Goal: Task Accomplishment & Management: Use online tool/utility

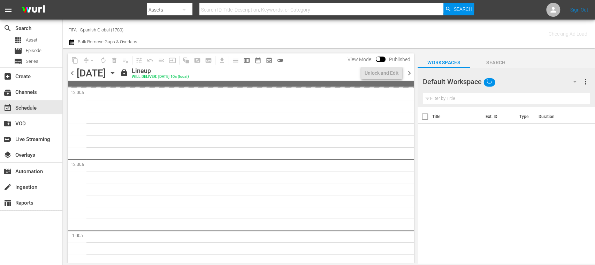
drag, startPoint x: 0, startPoint y: 0, endPoint x: 241, endPoint y: 34, distance: 242.9
click at [241, 34] on div "Channel Title FIFA+ Spanish Global (1780) Bulk Remove Gaps & Overlaps" at bounding box center [210, 33] width 284 height 25
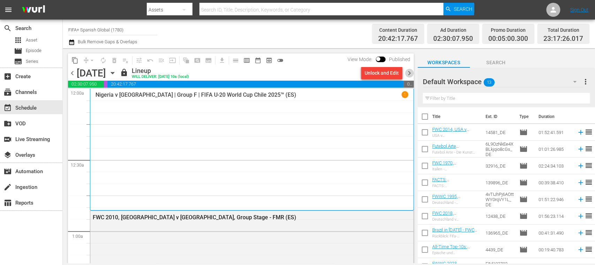
click at [411, 73] on span "chevron_right" at bounding box center [409, 73] width 9 height 9
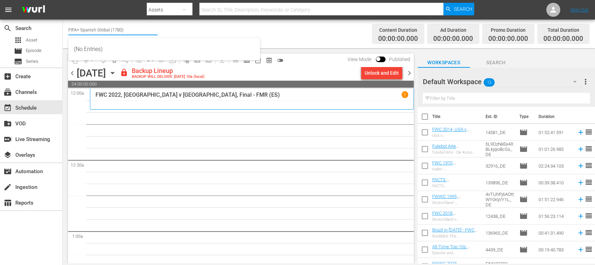
click at [145, 29] on input "FIFA+ Spanish Global (1780)" at bounding box center [112, 29] width 89 height 17
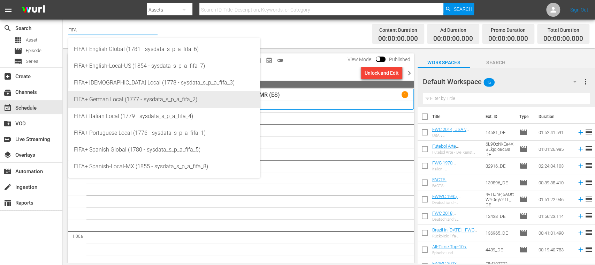
click at [127, 96] on div "FIFA+ German Local (1777 - sysdata_s_p_a_fifa_2)" at bounding box center [164, 99] width 181 height 17
type input "FIFA+ German Local (1777 - sysdata_s_p_a_fifa_2)"
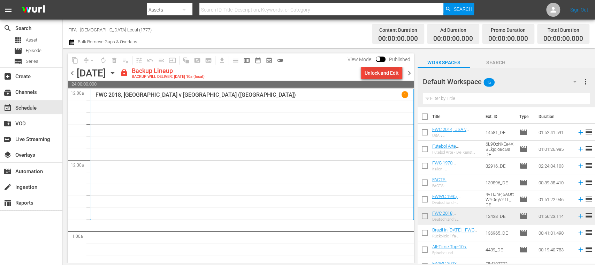
click at [382, 74] on div "Unlock and Edit" at bounding box center [382, 73] width 34 height 13
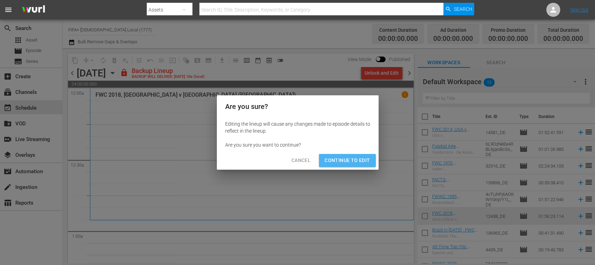
drag, startPoint x: 348, startPoint y: 154, endPoint x: 353, endPoint y: 158, distance: 6.9
click at [348, 154] on button "Continue to Edit" at bounding box center [347, 160] width 56 height 13
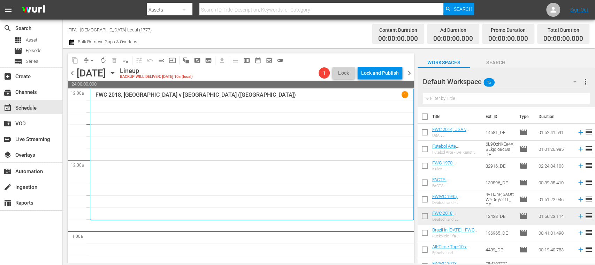
click at [425, 115] on input "checkbox" at bounding box center [425, 118] width 15 height 15
checkbox input "true"
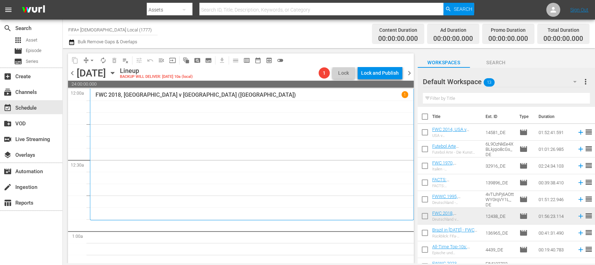
checkbox input "true"
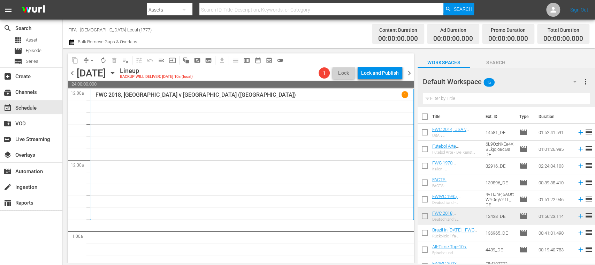
checkbox input "true"
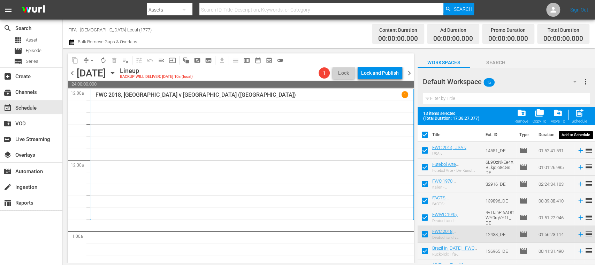
click at [580, 117] on span "post_add" at bounding box center [579, 112] width 9 height 9
checkbox input "false"
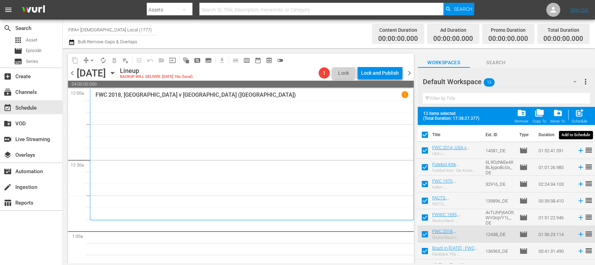
checkbox input "false"
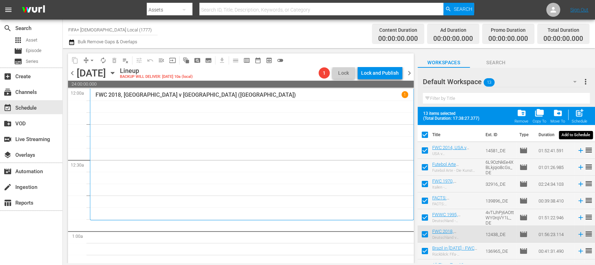
checkbox input "false"
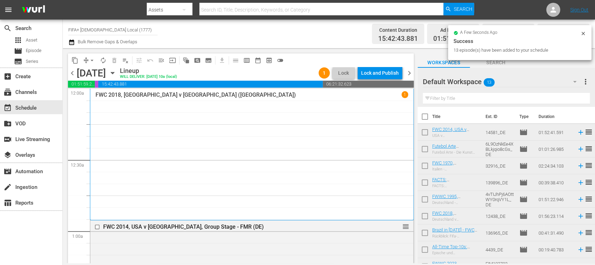
click at [425, 117] on input "checkbox" at bounding box center [425, 118] width 15 height 15
checkbox input "true"
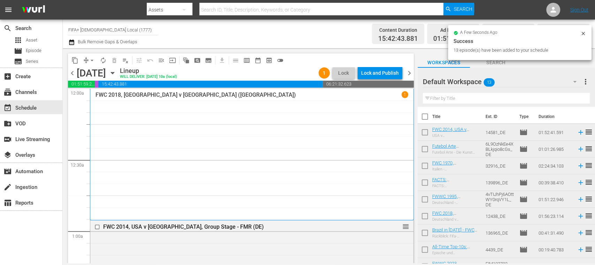
checkbox input "true"
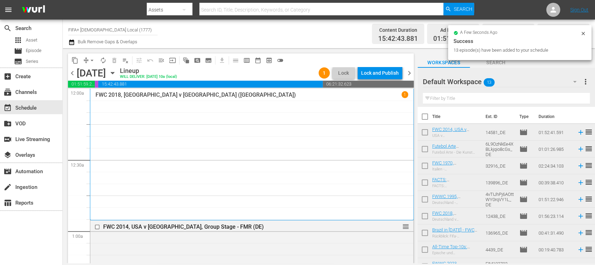
checkbox input "true"
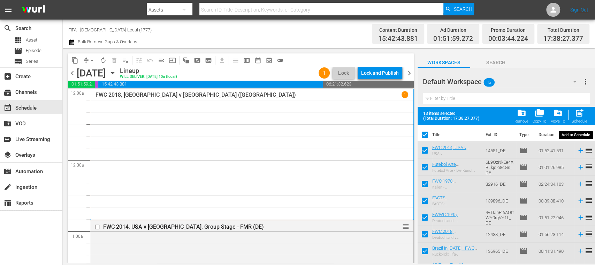
drag, startPoint x: 579, startPoint y: 111, endPoint x: 475, endPoint y: 117, distance: 104.1
click at [579, 112] on span "post_add" at bounding box center [579, 112] width 9 height 9
checkbox input "false"
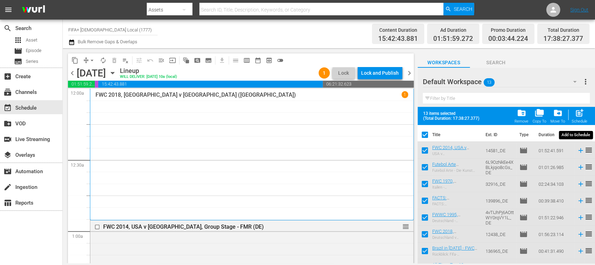
checkbox input "false"
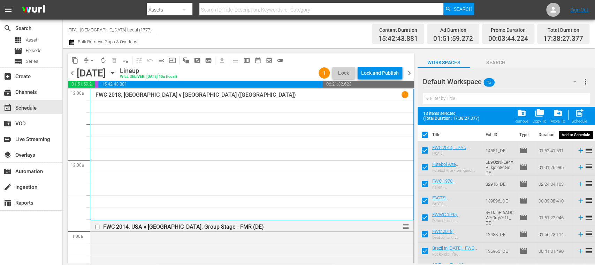
checkbox input "false"
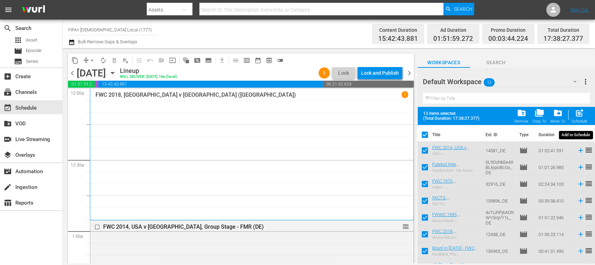
checkbox input "false"
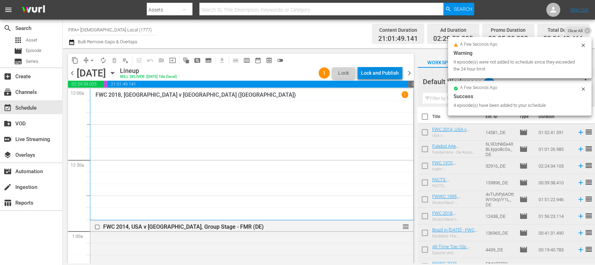
click at [385, 73] on div "Lock and Publish" at bounding box center [380, 73] width 38 height 13
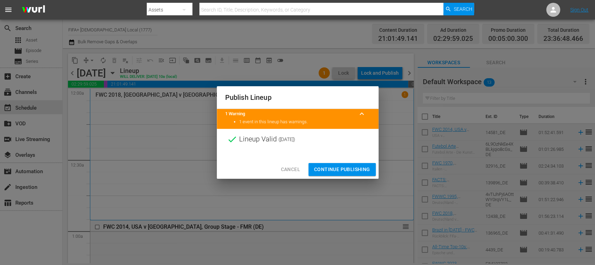
click at [356, 165] on span "Continue Publishing" at bounding box center [342, 169] width 56 height 9
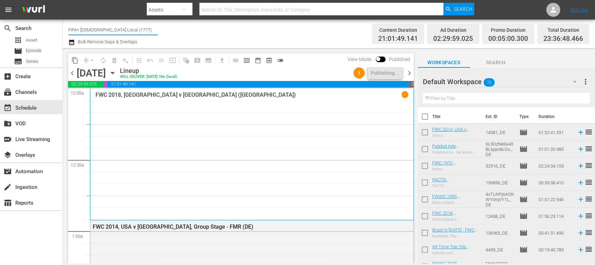
drag, startPoint x: 84, startPoint y: 31, endPoint x: 136, endPoint y: 27, distance: 52.1
click at [136, 27] on input "FIFA+ German Local (1777)" at bounding box center [112, 29] width 89 height 17
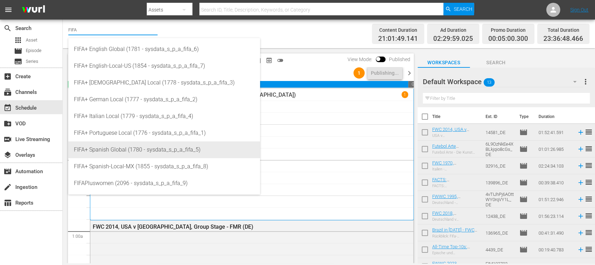
click at [117, 148] on div "FIFA+ Spanish Global (1780 - sysdata_s_p_a_fifa_5)" at bounding box center [164, 149] width 181 height 17
type input "FIFA+ Spanish Global (1780 - sysdata_s_p_a_fifa_5)"
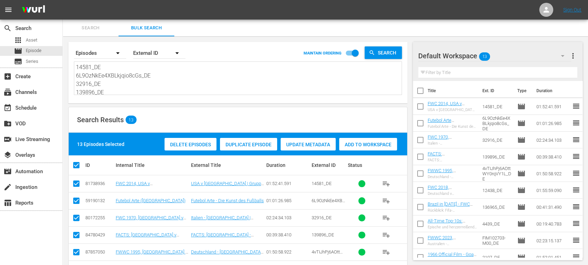
drag, startPoint x: 68, startPoint y: 65, endPoint x: 0, endPoint y: 4, distance: 91.6
click at [0, 4] on div "menu Sign Out search Search apps Asset movie Episode subtitles Series add_box C…" at bounding box center [294, 205] width 588 height 410
paste textarea "2G5Mh3n1NWvTvvueFltL1D_ES 5cExZm151dMkS4IsIWT0bx_ES UFVyzb1h30-IZZjQy3ALJg_ES 1…"
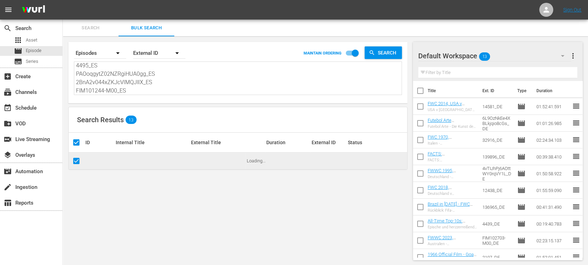
type textarea "2G5Mh3n1NWvTvvueFltL1D_ES 5cExZm151dMkS4IsIWT0bx_ES UFVyzb1h30-IZZjQy3ALJg_ES 1…"
click at [574, 56] on span "more_vert" at bounding box center [573, 56] width 8 height 8
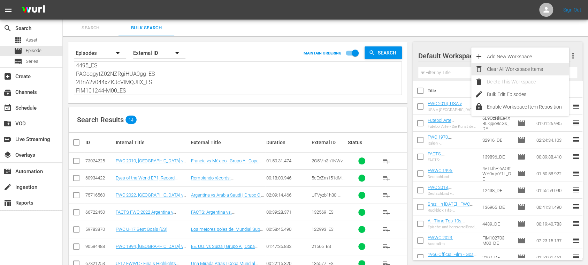
click at [526, 67] on div "Clear All Workspace Items" at bounding box center [528, 69] width 82 height 13
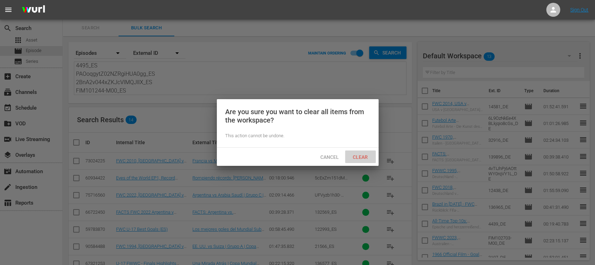
drag, startPoint x: 365, startPoint y: 151, endPoint x: 139, endPoint y: 154, distance: 226.0
click at [364, 151] on div "Clear" at bounding box center [360, 156] width 31 height 13
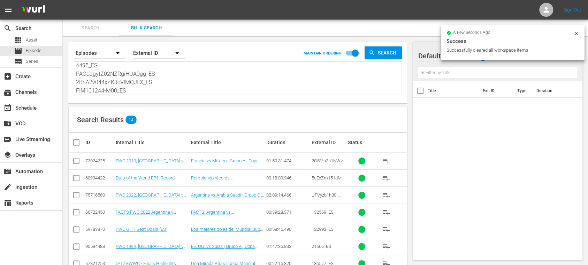
click at [78, 141] on input "checkbox" at bounding box center [79, 142] width 14 height 8
checkbox input "true"
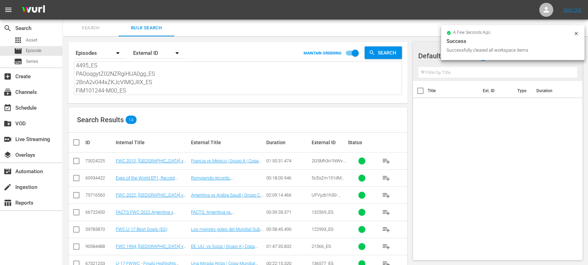
checkbox input "true"
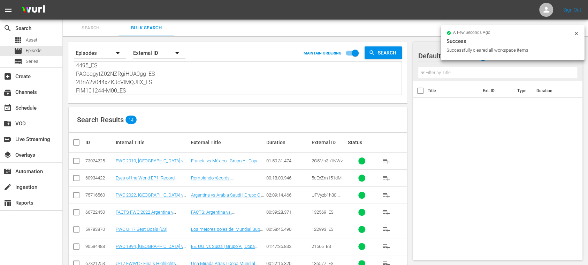
checkbox input "true"
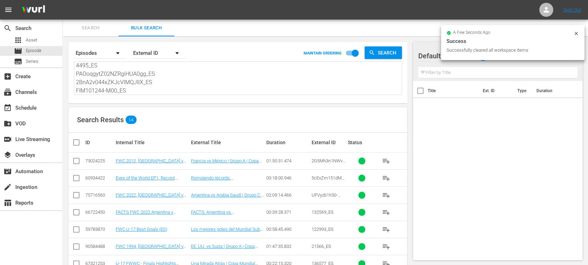
checkbox input "true"
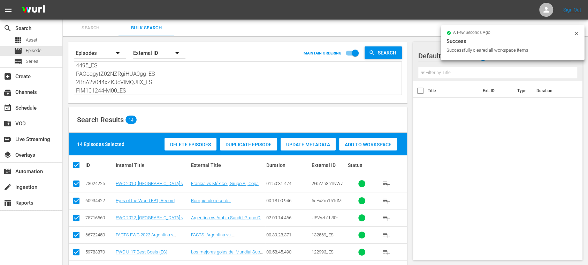
click at [375, 146] on span "Add to Workspace" at bounding box center [368, 145] width 58 height 6
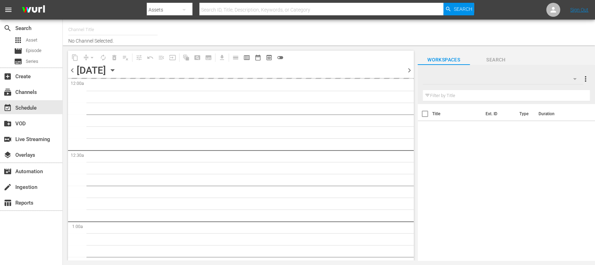
type input "FIFA+ Spanish Global (1780)"
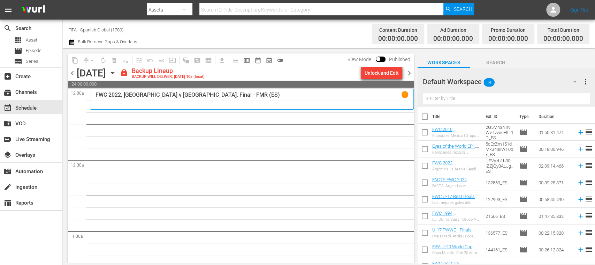
click at [380, 73] on div "Unlock and Edit" at bounding box center [382, 73] width 34 height 13
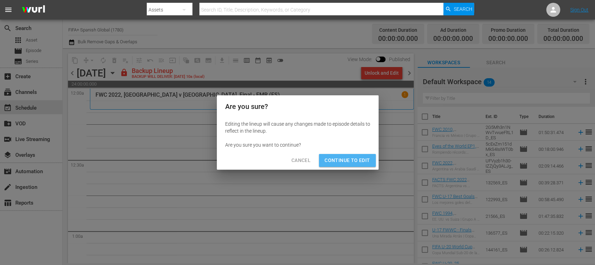
drag, startPoint x: 364, startPoint y: 158, endPoint x: 388, endPoint y: 147, distance: 26.1
click at [363, 158] on span "Continue to Edit" at bounding box center [347, 160] width 45 height 9
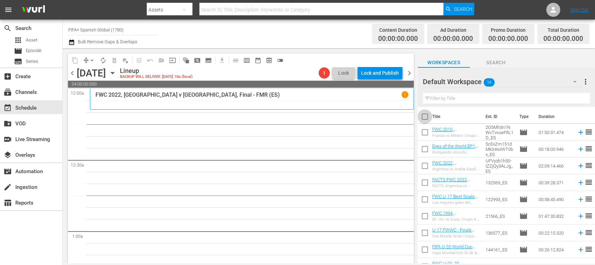
click at [423, 114] on input "checkbox" at bounding box center [425, 118] width 15 height 15
checkbox input "true"
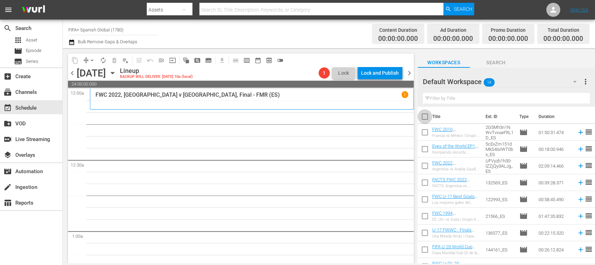
checkbox input "true"
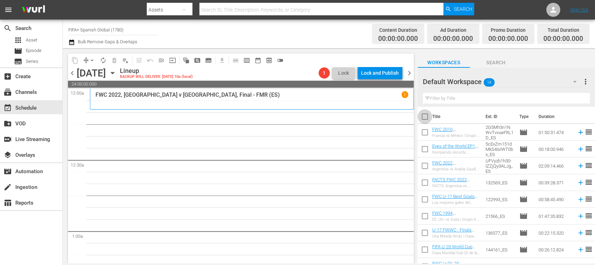
checkbox input "true"
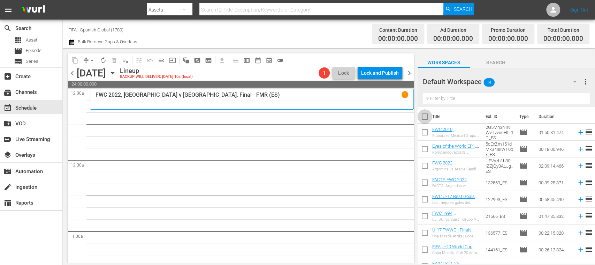
checkbox input "true"
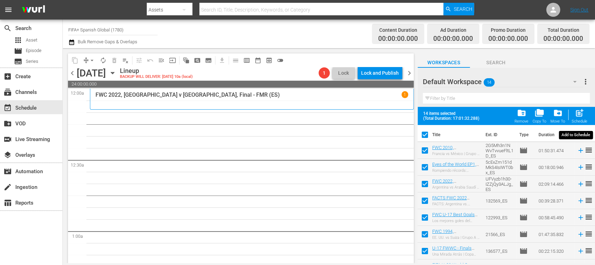
click at [580, 114] on span "post_add" at bounding box center [579, 112] width 9 height 9
checkbox input "false"
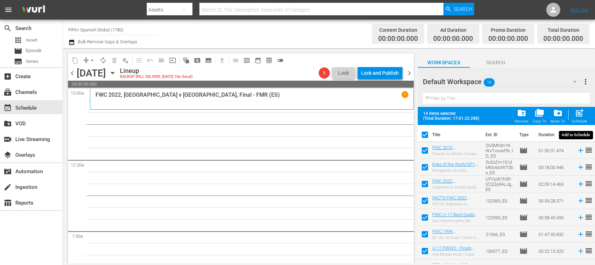
checkbox input "false"
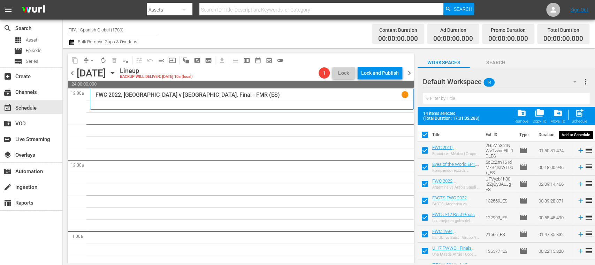
checkbox input "false"
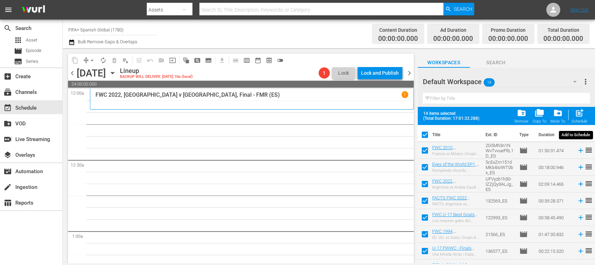
checkbox input "false"
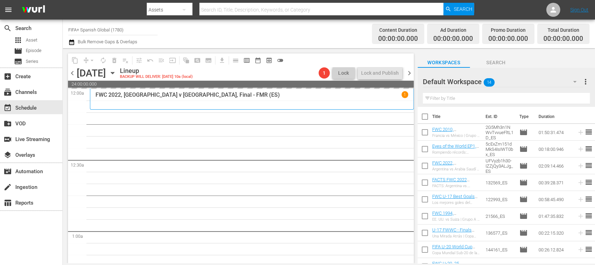
click at [426, 116] on input "checkbox" at bounding box center [425, 118] width 15 height 15
checkbox input "true"
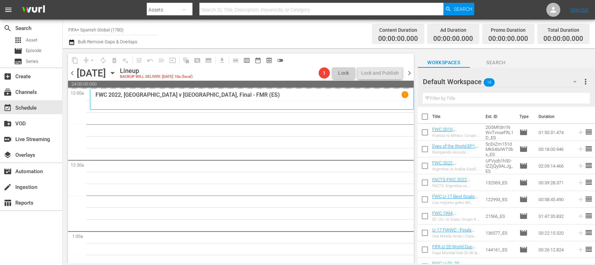
checkbox input "true"
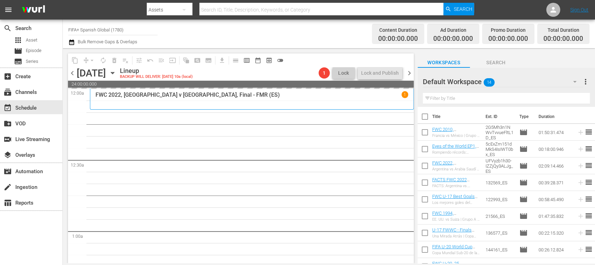
checkbox input "true"
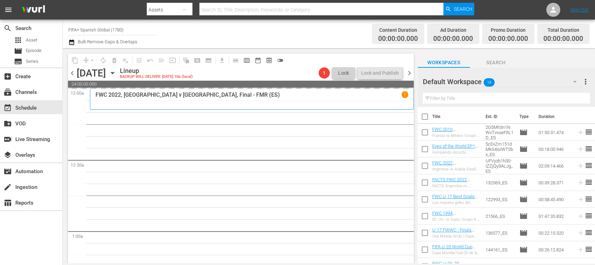
checkbox input "true"
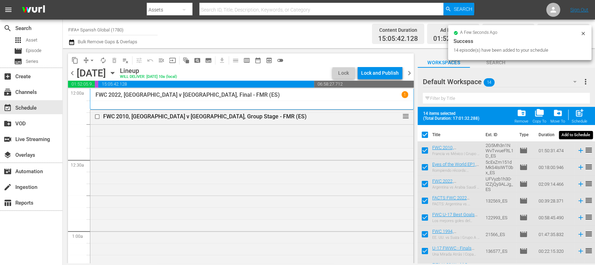
click at [579, 116] on span "post_add" at bounding box center [579, 112] width 9 height 9
checkbox input "false"
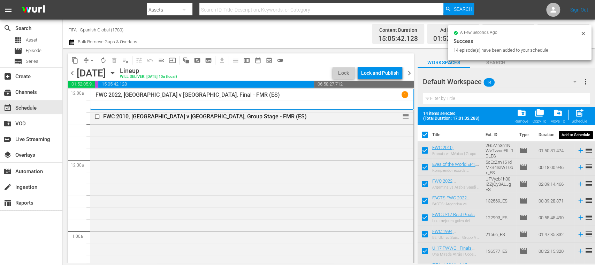
checkbox input "false"
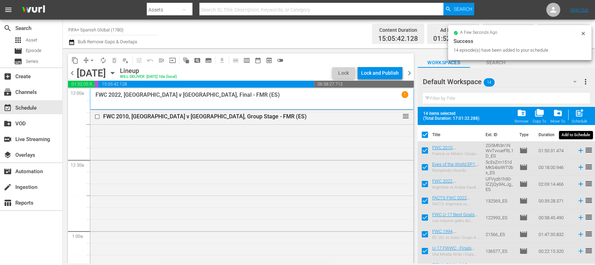
checkbox input "false"
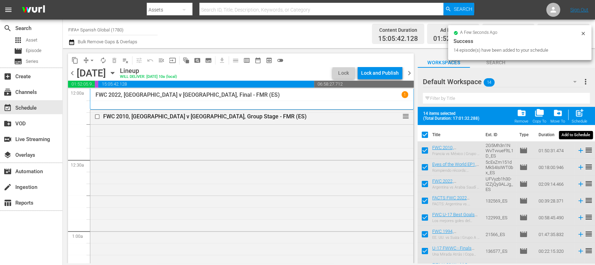
checkbox input "false"
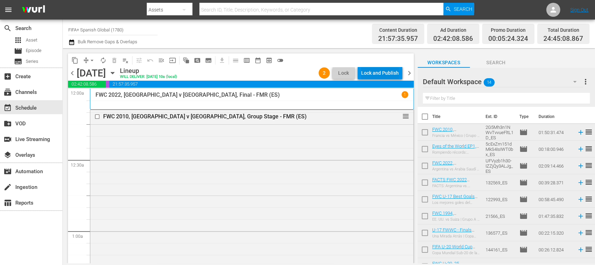
click at [388, 76] on div "Lock and Publish" at bounding box center [380, 73] width 38 height 13
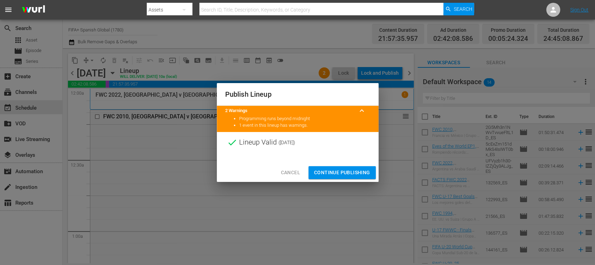
click at [361, 168] on span "Continue Publishing" at bounding box center [342, 172] width 56 height 9
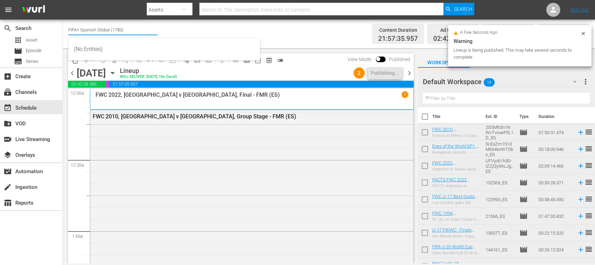
drag, startPoint x: 79, startPoint y: 28, endPoint x: 169, endPoint y: 30, distance: 90.7
click at [169, 30] on div "Channel Title FIFA+ Spanish Global (1780) Bulk Remove Gaps & Overlaps" at bounding box center [210, 33] width 284 height 25
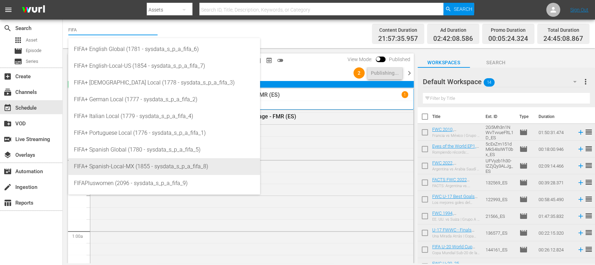
click at [145, 159] on div "FIFA+ Spanish-Local-MX (1855 - sysdata_s_p_a_fifa_8)" at bounding box center [164, 166] width 181 height 17
type input "FIFA+ Spanish-Local-MX (1855 - sysdata_s_p_a_fifa_8)"
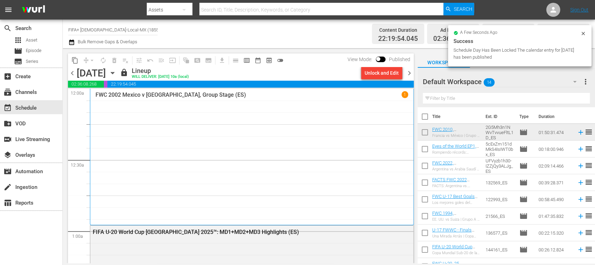
drag, startPoint x: 200, startPoint y: 69, endPoint x: 205, endPoint y: 66, distance: 5.6
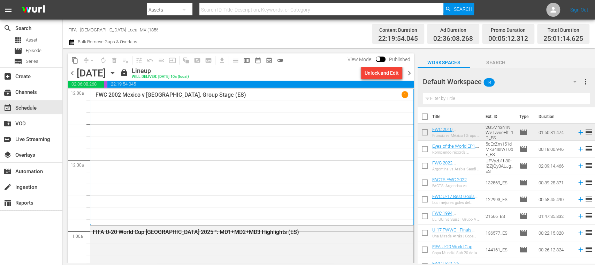
drag, startPoint x: 205, startPoint y: 66, endPoint x: 344, endPoint y: 67, distance: 139.5
click at [297, 44] on div "Channel Title FIFA+ Spanish-Local-MX (1855) Bulk Remove Gaps & Overlaps" at bounding box center [210, 33] width 284 height 25
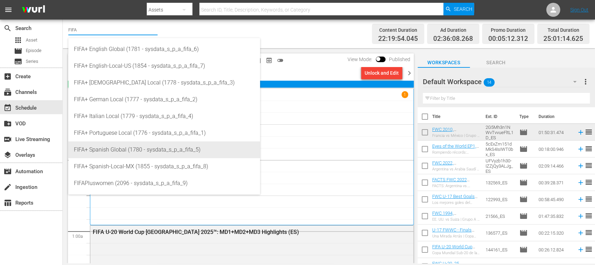
click at [147, 152] on div "FIFA+ Spanish Global (1780 - sysdata_s_p_a_fifa_5)" at bounding box center [164, 149] width 181 height 17
type input "FIFA+ Spanish Global (1780 - sysdata_s_p_a_fifa_5)"
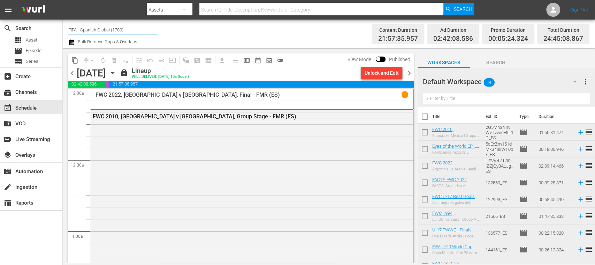
drag, startPoint x: 82, startPoint y: 28, endPoint x: 141, endPoint y: 26, distance: 59.3
click at [141, 26] on input "FIFA+ Spanish Global (1780)" at bounding box center [112, 29] width 89 height 17
type input "FIFA+"
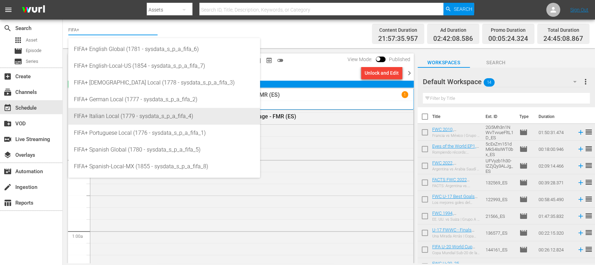
click at [126, 112] on div "FIFA+ Italian Local (1779 - sysdata_s_p_a_fifa_4)" at bounding box center [164, 116] width 181 height 17
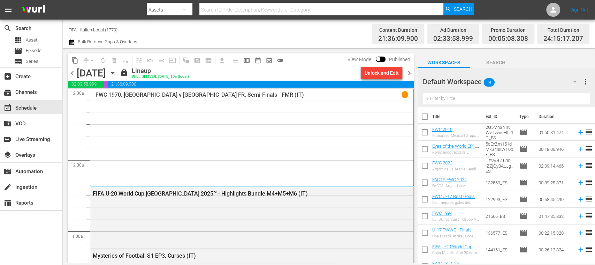
scroll to position [672, 0]
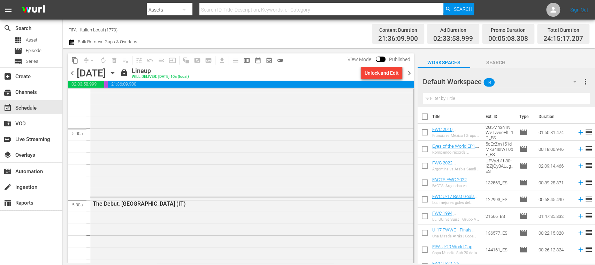
drag, startPoint x: 411, startPoint y: 101, endPoint x: 80, endPoint y: 28, distance: 338.5
click at [81, 28] on input "FIFA+ Italian Local (1779)" at bounding box center [112, 29] width 89 height 17
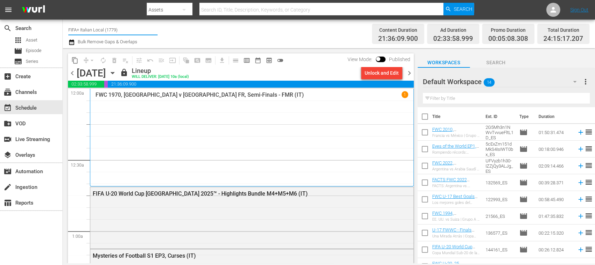
drag, startPoint x: 80, startPoint y: 28, endPoint x: 152, endPoint y: 30, distance: 72.2
click at [152, 30] on input "FIFA+ Italian Local (1779)" at bounding box center [112, 29] width 89 height 17
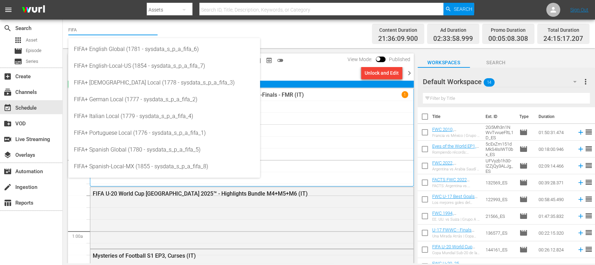
drag, startPoint x: 270, startPoint y: 33, endPoint x: 324, endPoint y: 47, distance: 56.5
click at [270, 33] on div "Channel Title FIFA Bulk Remove Gaps & Overlaps" at bounding box center [210, 33] width 284 height 25
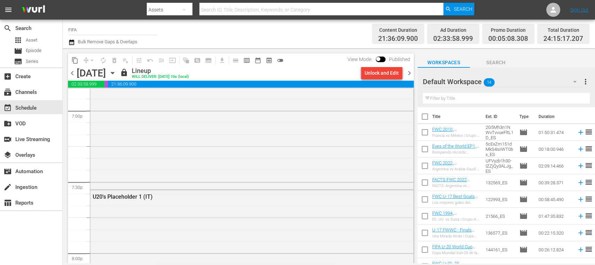
scroll to position [2670, 0]
click at [97, 25] on input "FIFA" at bounding box center [112, 29] width 89 height 17
click at [326, 39] on div "Channel Title FIFA Bulk Remove Gaps & Overlaps" at bounding box center [210, 33] width 284 height 25
click at [410, 73] on span "chevron_right" at bounding box center [409, 73] width 9 height 9
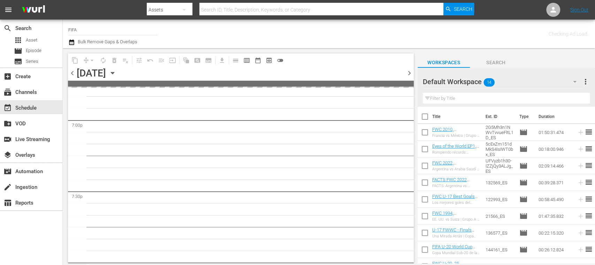
scroll to position [2813, 0]
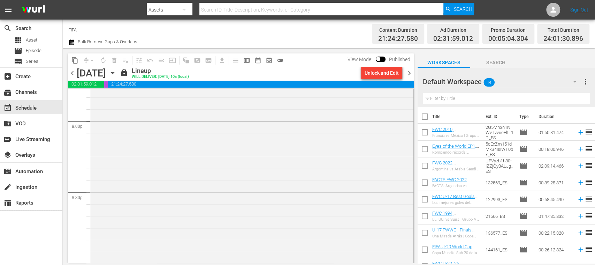
click at [410, 73] on span "chevron_right" at bounding box center [409, 73] width 9 height 9
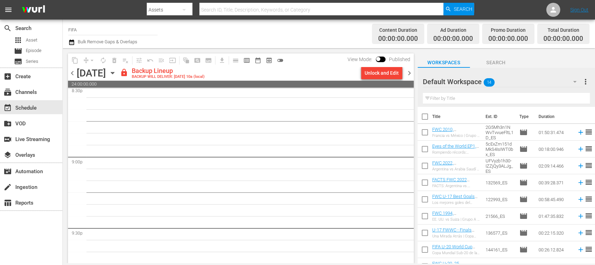
scroll to position [2908, 0]
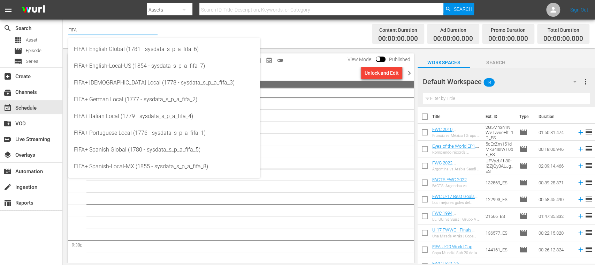
click at [98, 30] on input "FIFA" at bounding box center [112, 29] width 89 height 17
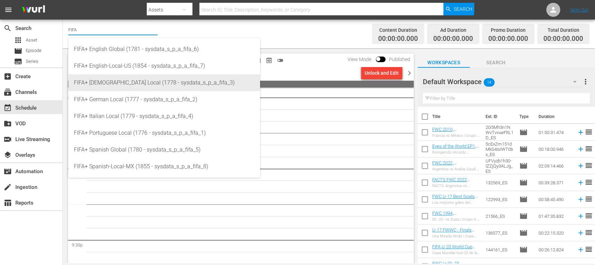
click at [110, 76] on div "FIFA+ [DEMOGRAPHIC_DATA] Local (1778 - sysdata_s_p_a_fifa_3)" at bounding box center [164, 82] width 181 height 17
type input "FIFA+ [DEMOGRAPHIC_DATA] Local (1778 - sysdata_s_p_a_fifa_3)"
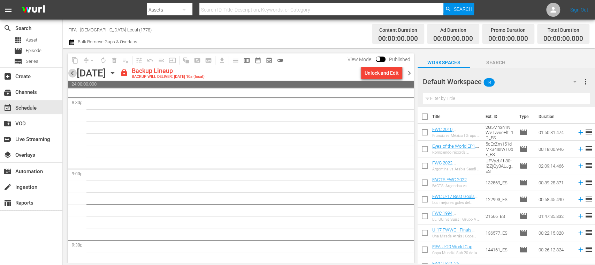
click at [72, 76] on span "chevron_left" at bounding box center [72, 73] width 9 height 9
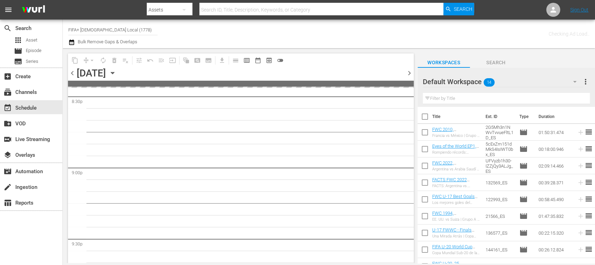
scroll to position [2919, 0]
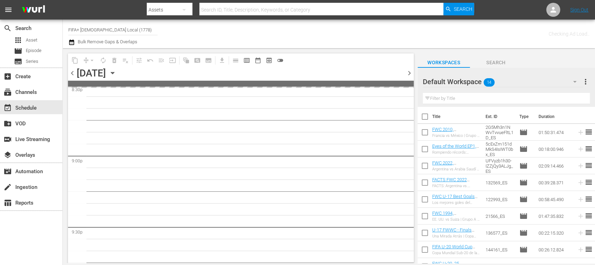
click at [71, 75] on span "chevron_left" at bounding box center [72, 73] width 9 height 9
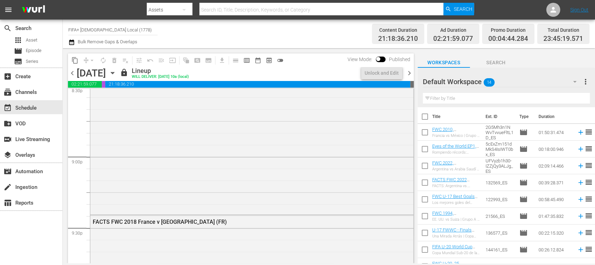
scroll to position [2801, 0]
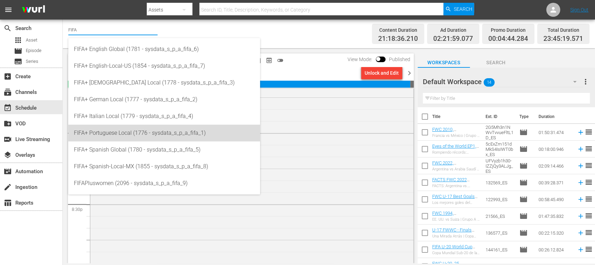
click at [146, 128] on div "FIFA+ Portuguese Local (1776 - sysdata_s_p_a_fifa_1)" at bounding box center [164, 132] width 181 height 17
type input "FIFA+ Portuguese Local (1776 - sysdata_s_p_a_fifa_1)"
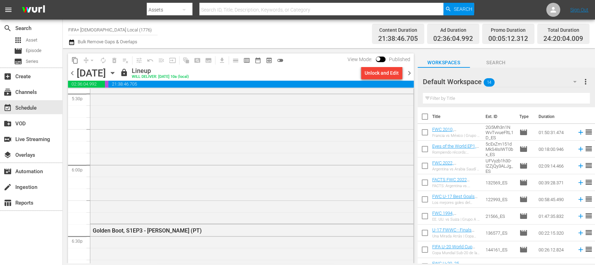
scroll to position [2427, 0]
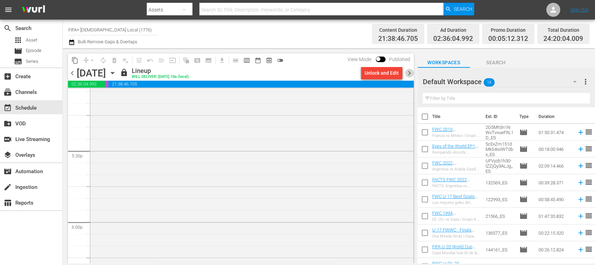
click at [408, 74] on span "chevron_right" at bounding box center [409, 73] width 9 height 9
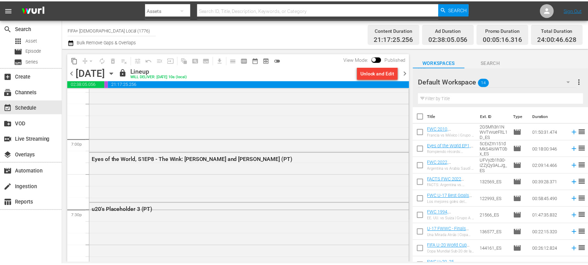
scroll to position [2689, 0]
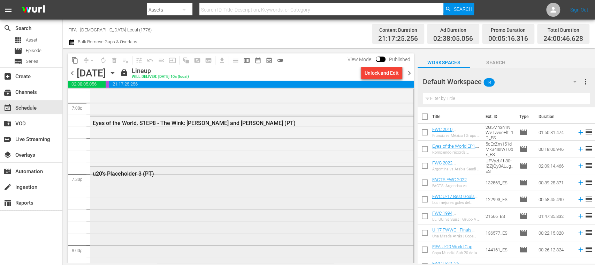
click at [144, 173] on div "u20's Placeholder 3 (PT)" at bounding box center [233, 173] width 281 height 7
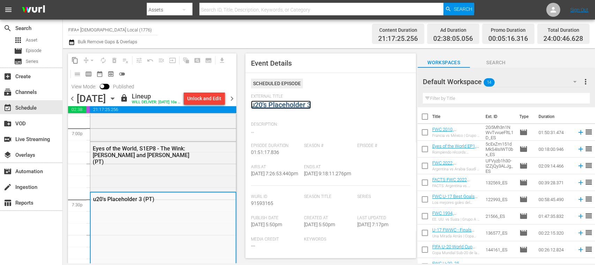
click at [289, 104] on link "u20's Placeholder 3" at bounding box center [281, 104] width 60 height 8
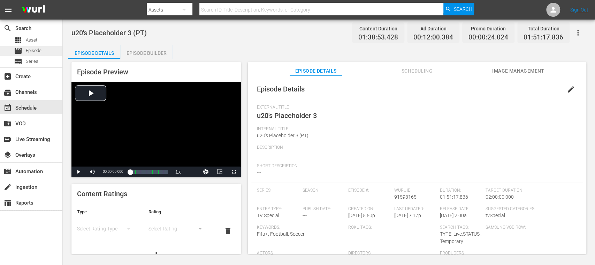
drag, startPoint x: 359, startPoint y: 169, endPoint x: 35, endPoint y: 54, distance: 344.4
click at [35, 54] on span "Episode" at bounding box center [34, 50] width 16 height 7
